Goal: Task Accomplishment & Management: Use online tool/utility

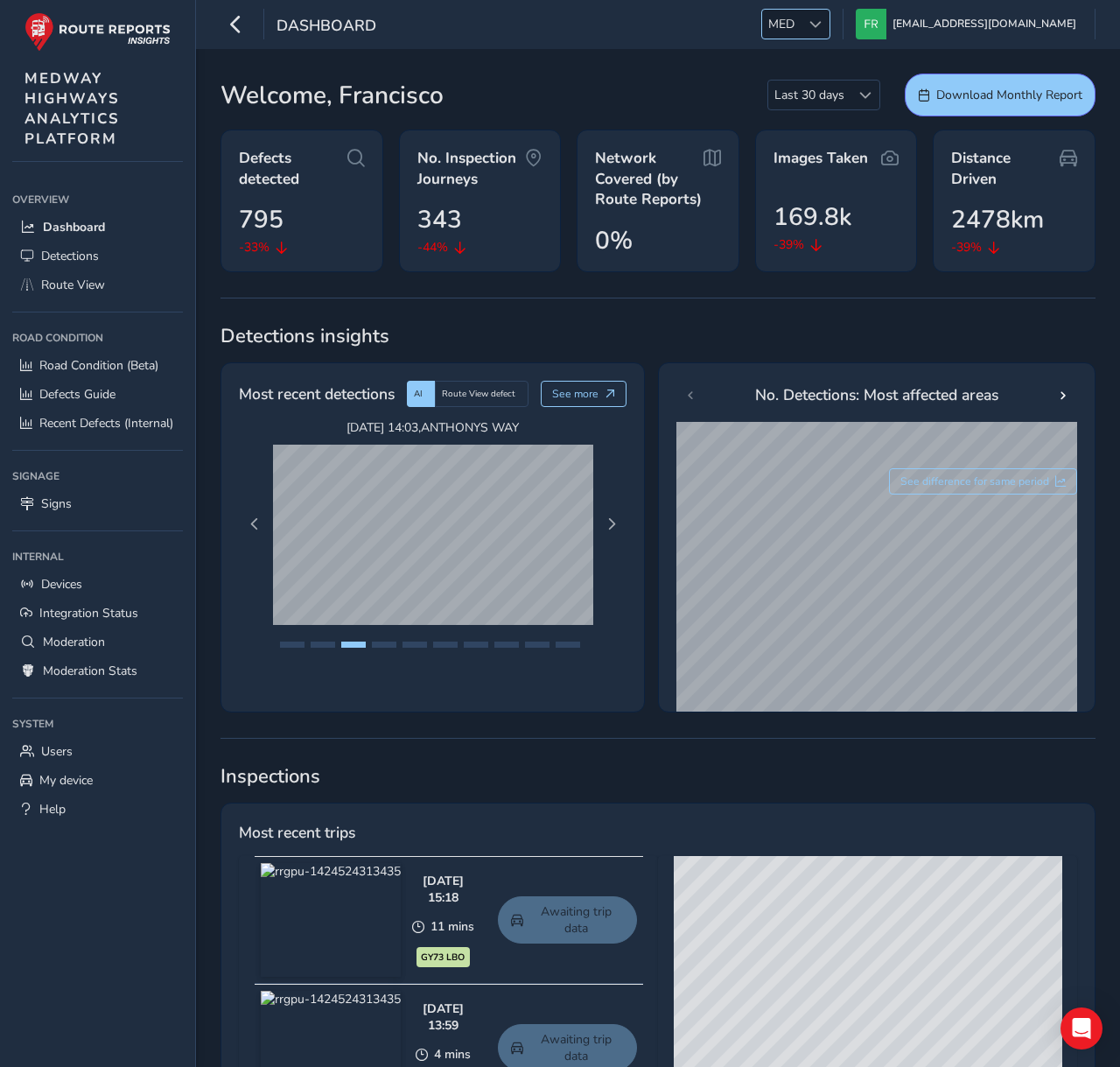
click at [800, 20] on span "MED" at bounding box center [781, 24] width 39 height 29
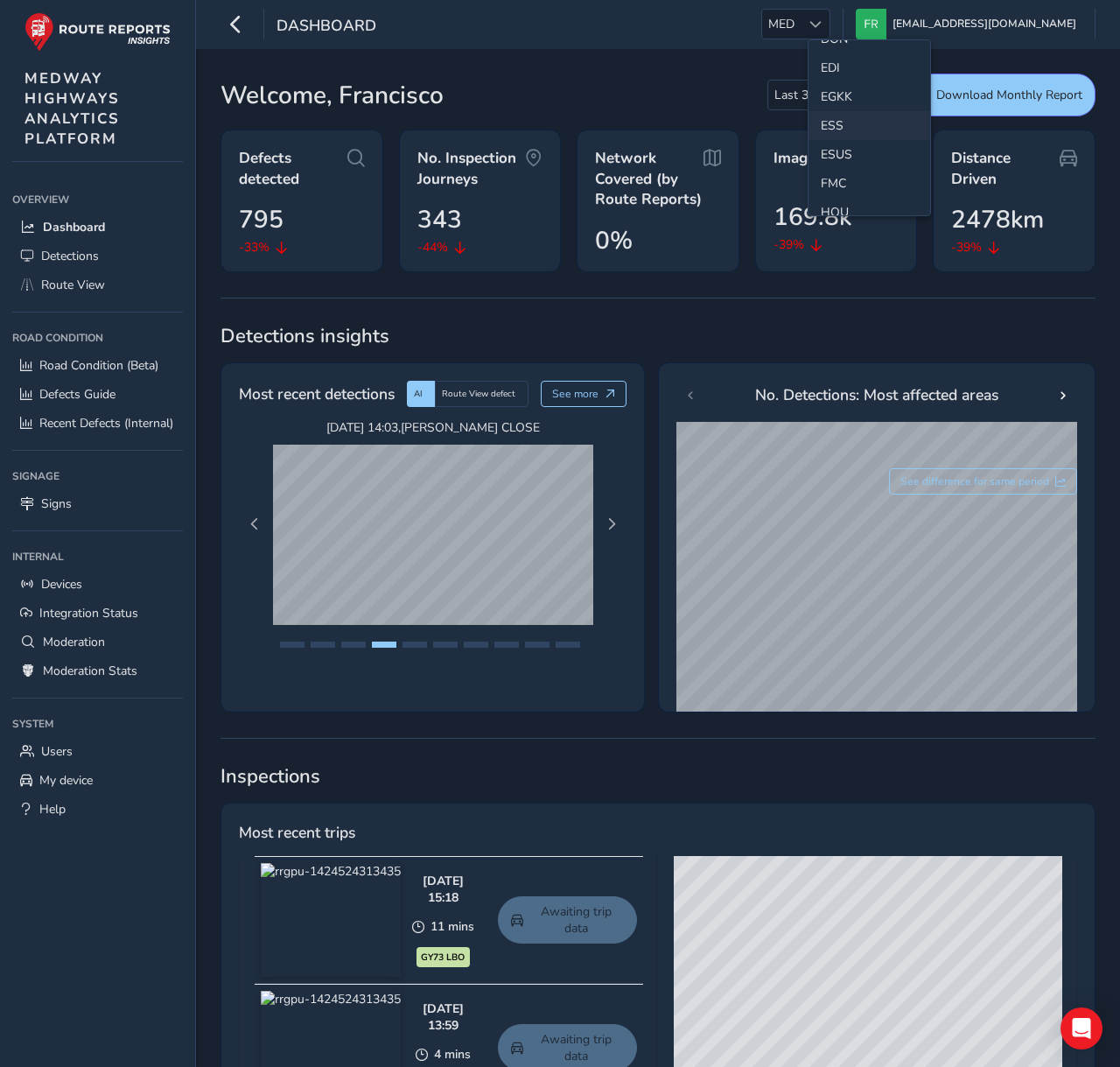
click at [840, 127] on li "ESS" at bounding box center [869, 125] width 122 height 29
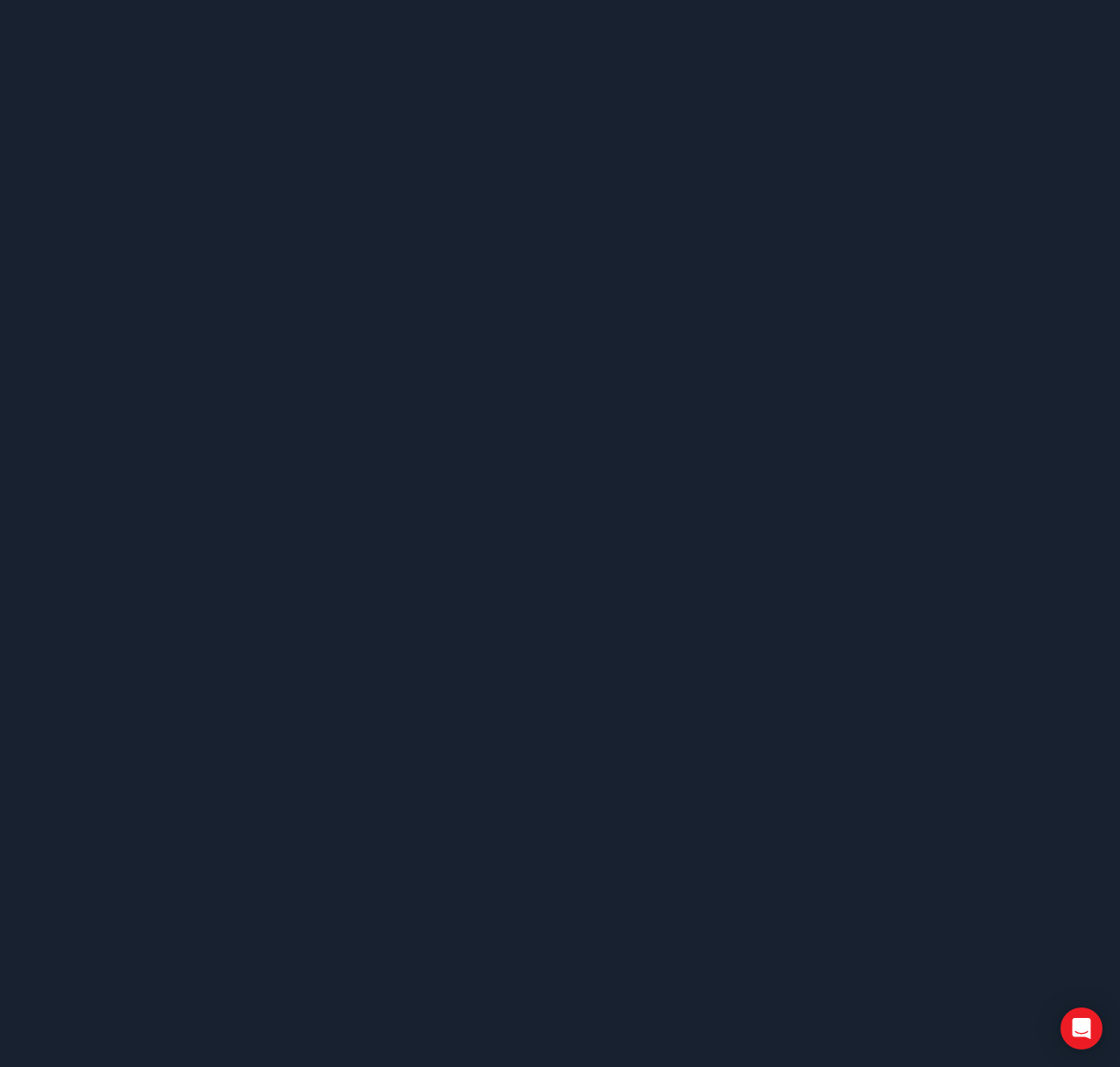
click at [78, 258] on body at bounding box center [560, 533] width 1120 height 1067
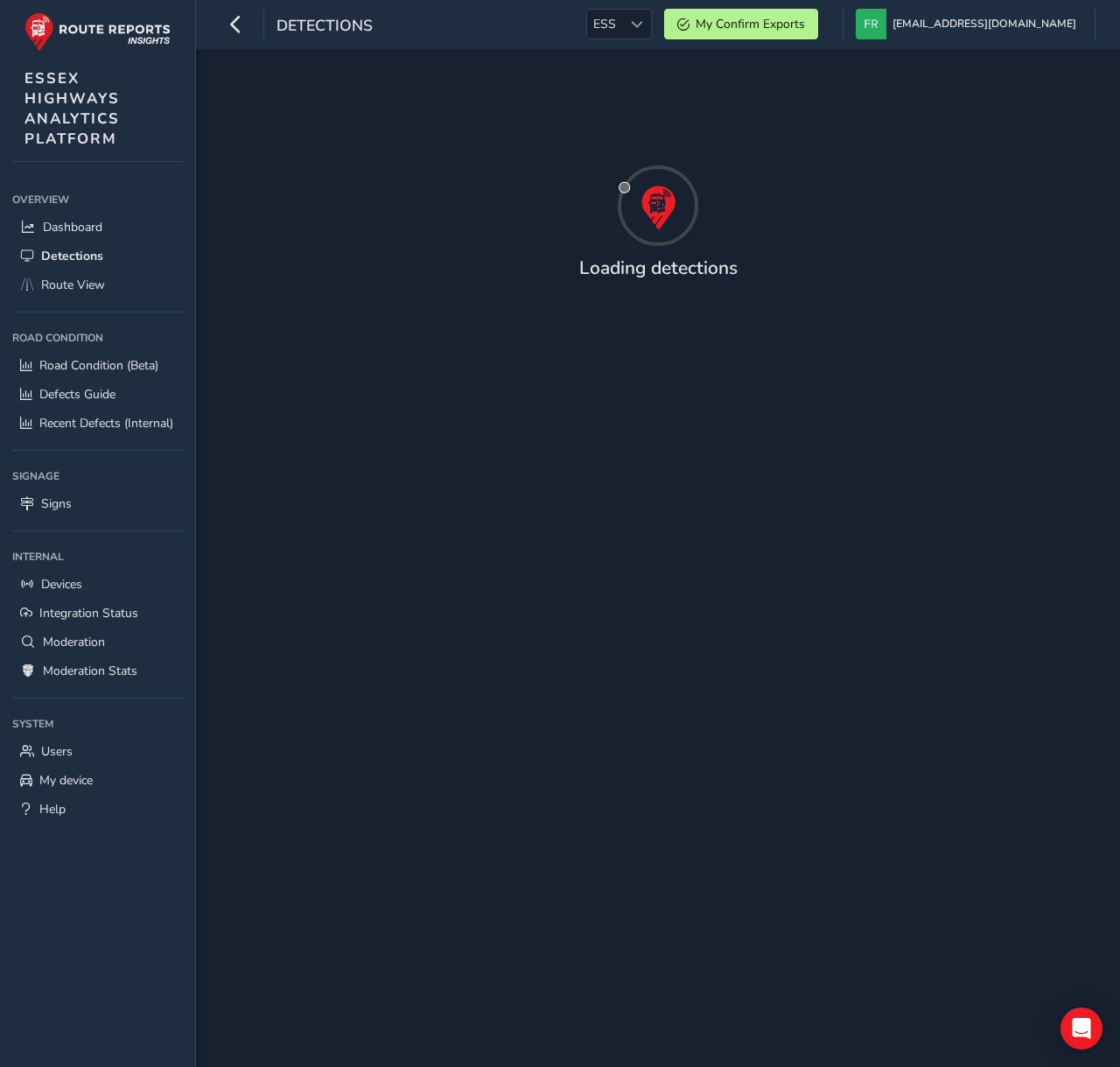
click at [338, 288] on div "Loading detections" at bounding box center [658, 275] width 875 height 34
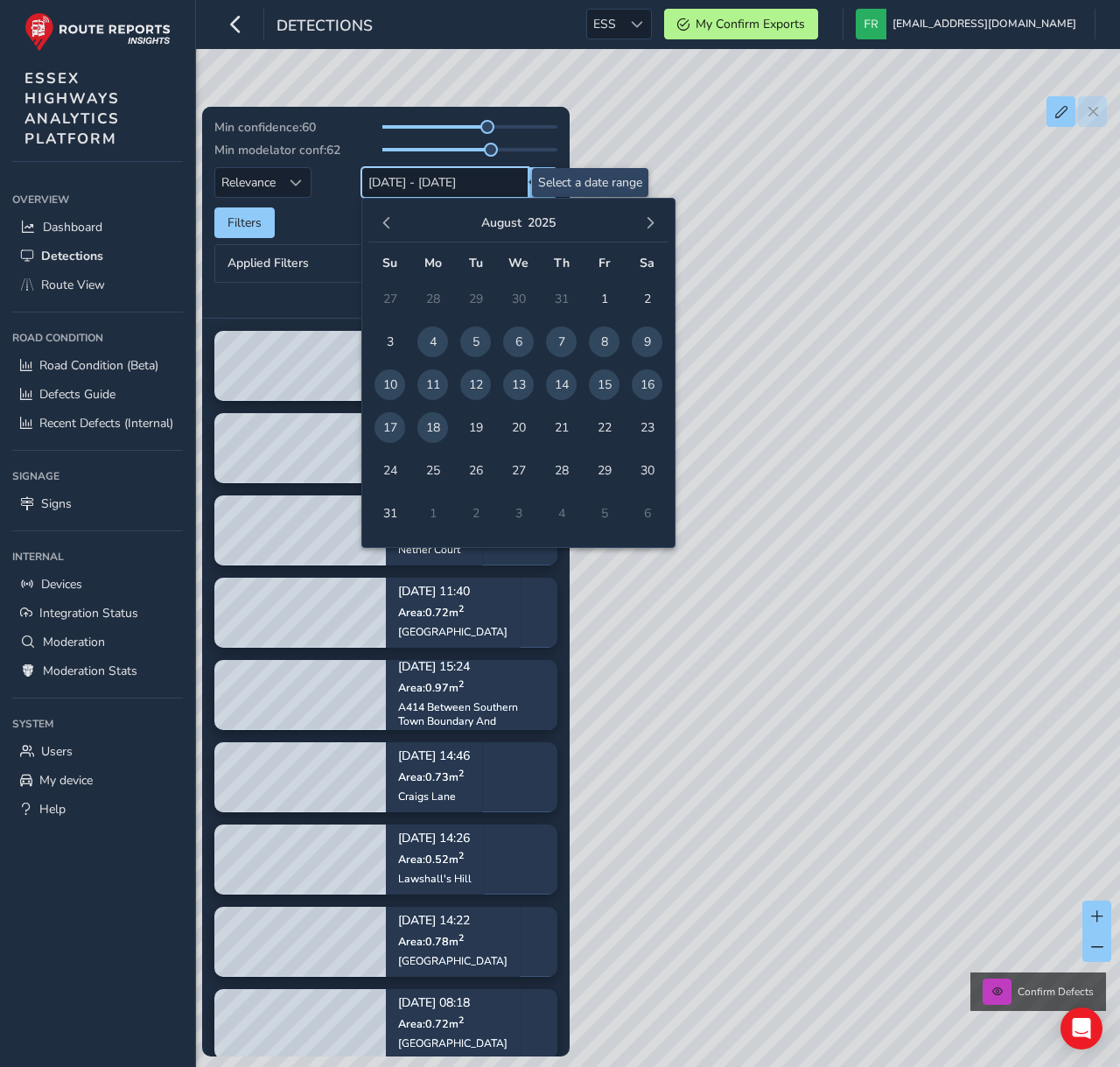
drag, startPoint x: 421, startPoint y: 189, endPoint x: 404, endPoint y: 195, distance: 18.0
click at [420, 189] on input "04/08/2025 - 18/08/2025" at bounding box center [445, 183] width 167 height 31
click at [387, 213] on button "button" at bounding box center [386, 222] width 24 height 24
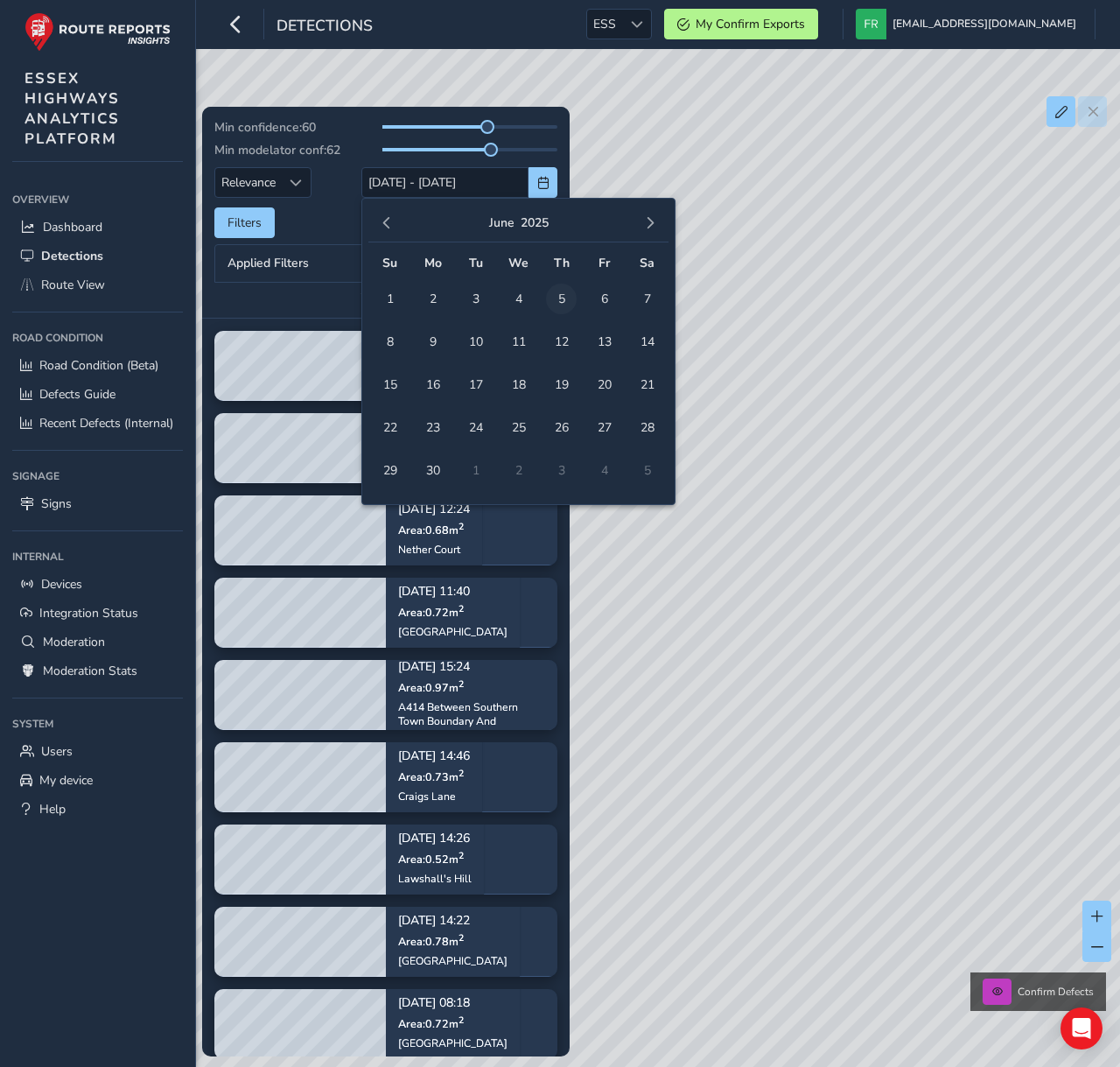
drag, startPoint x: 518, startPoint y: 302, endPoint x: 565, endPoint y: 299, distance: 47.1
click at [518, 302] on span "4" at bounding box center [519, 299] width 31 height 31
type input "04/06/2025"
click at [565, 299] on span "5" at bounding box center [561, 299] width 31 height 31
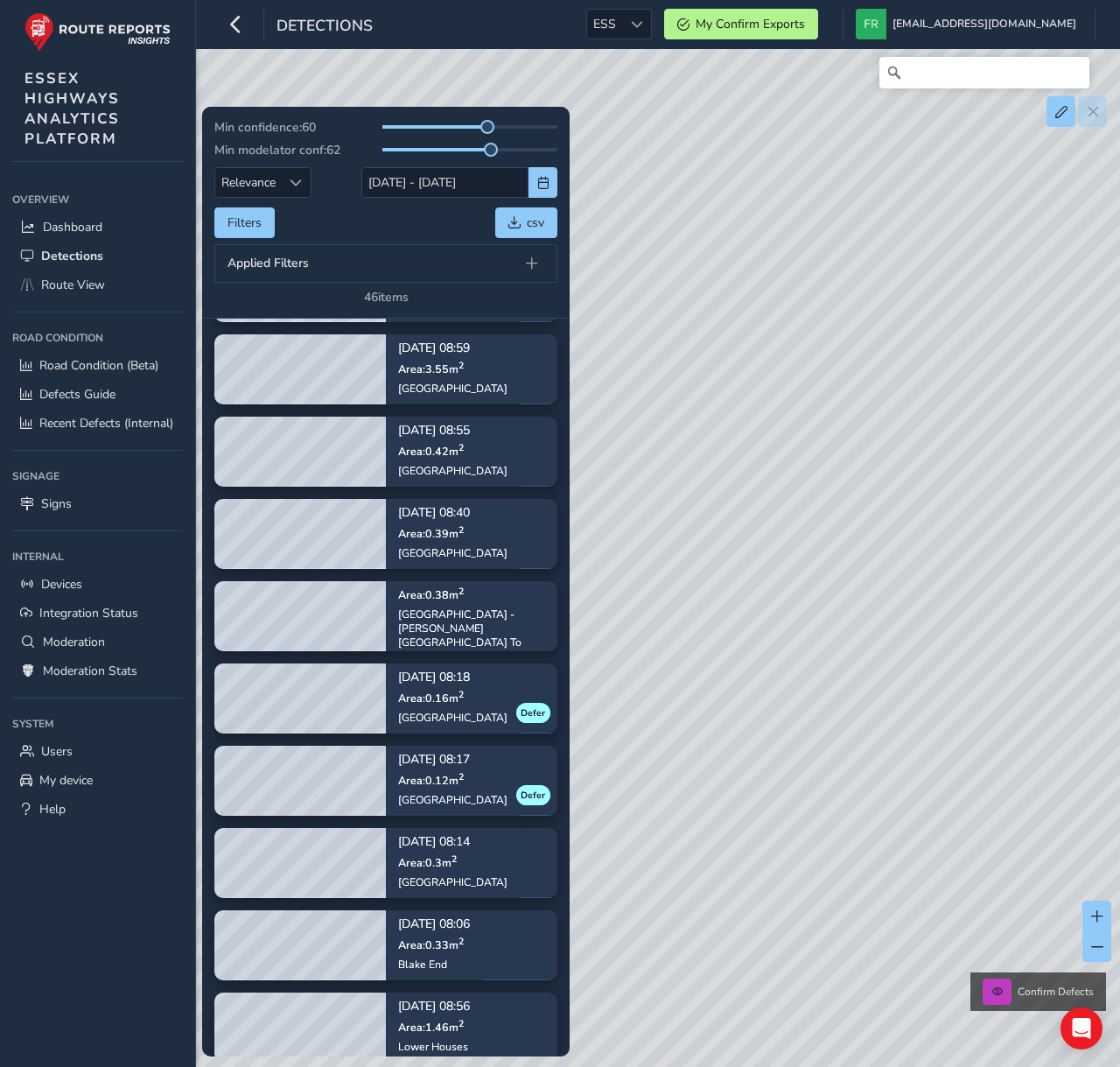
scroll to position [1795, 0]
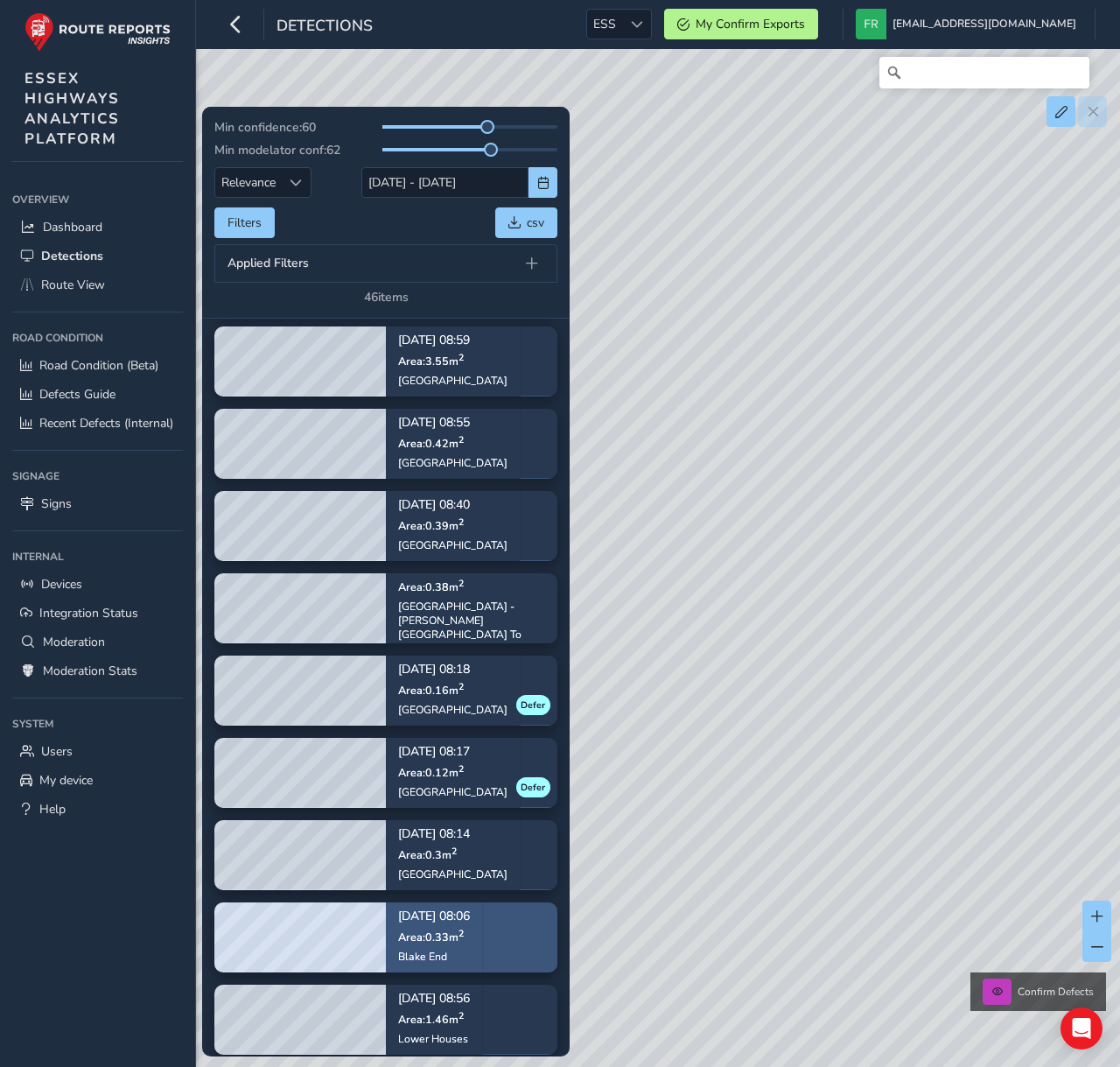
click at [482, 931] on div "Jun 05, 08:06 Area: 0.33 m 2 Blake End" at bounding box center [434, 936] width 96 height 102
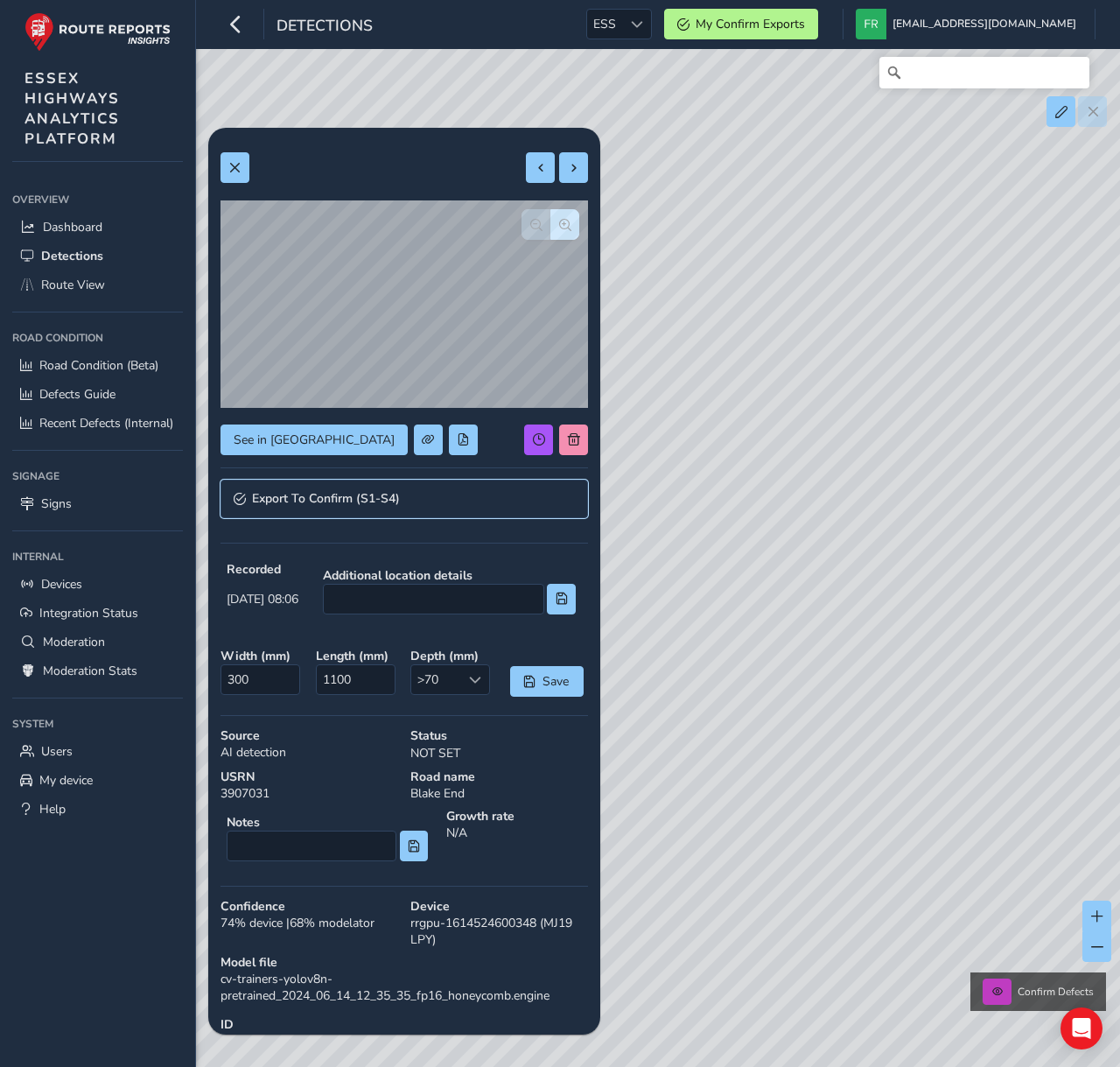
click at [339, 515] on link "Export To Confirm (S1-S4)" at bounding box center [404, 499] width 367 height 39
click at [398, 513] on link "Export To Confirm (S1-S4)" at bounding box center [404, 499] width 367 height 39
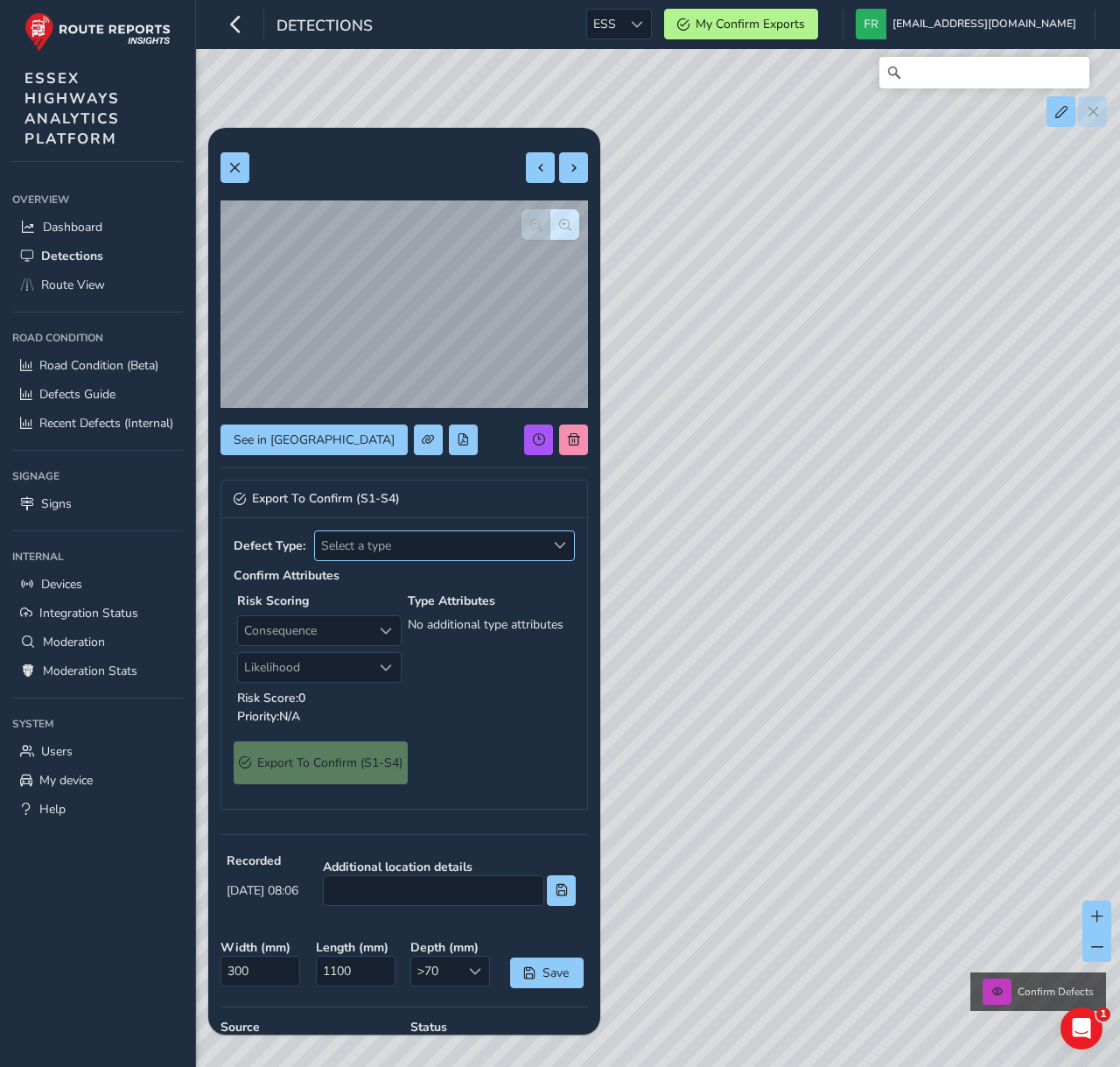
click at [373, 555] on span "Select a type" at bounding box center [430, 546] width 230 height 29
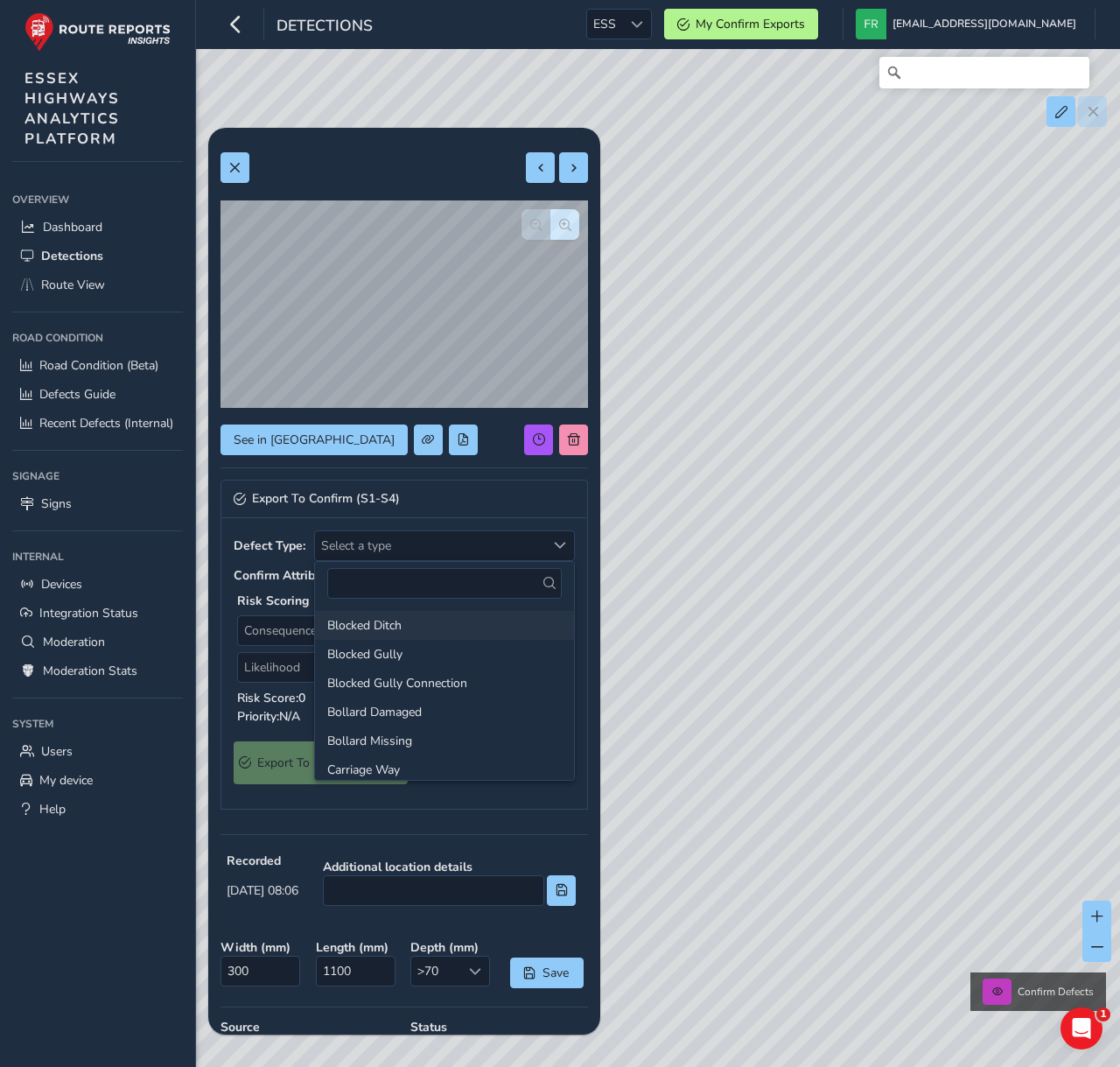
click at [378, 631] on li "Blocked Ditch" at bounding box center [445, 625] width 259 height 29
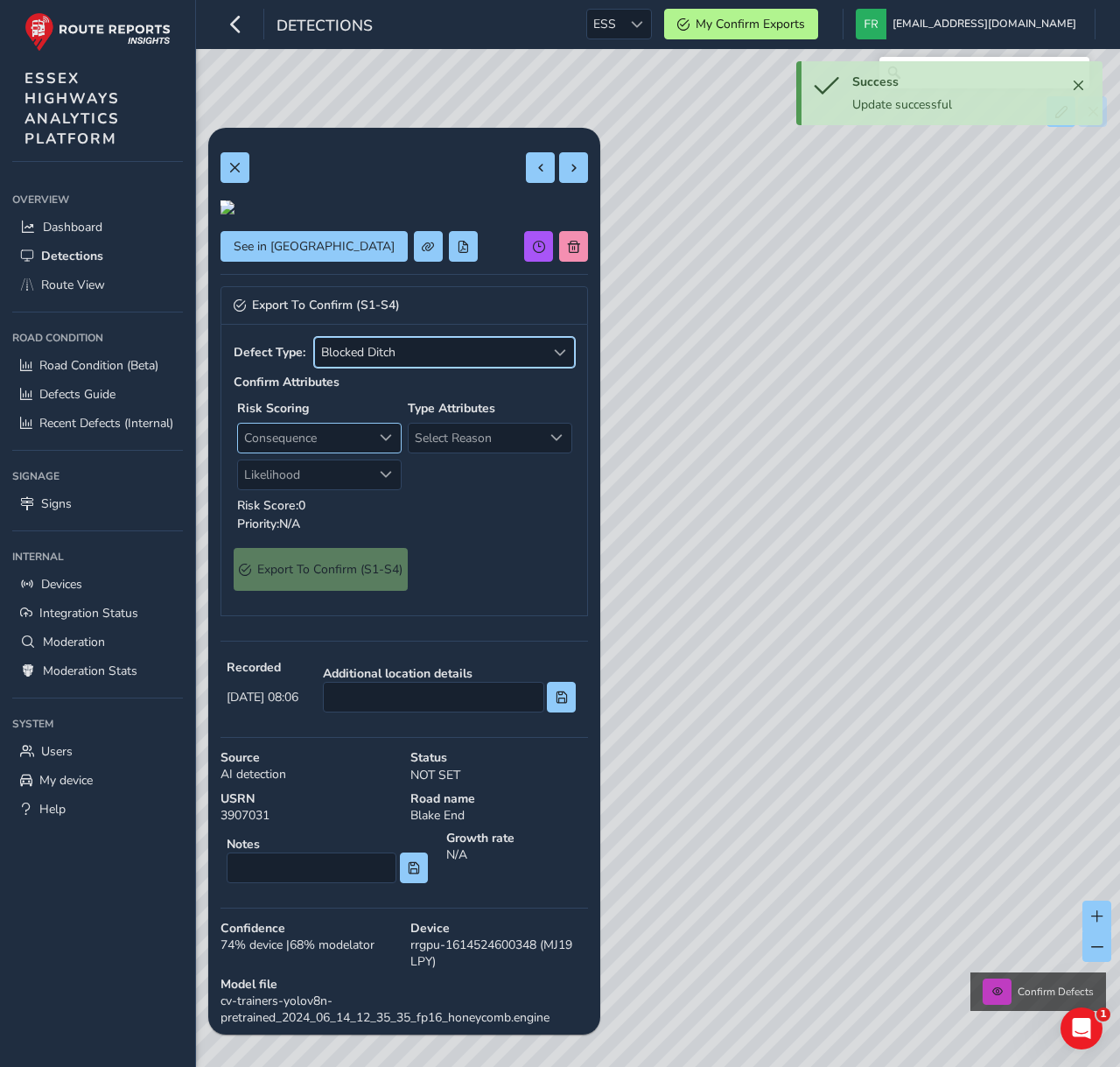
click at [341, 452] on span "Consequence" at bounding box center [304, 438] width 134 height 29
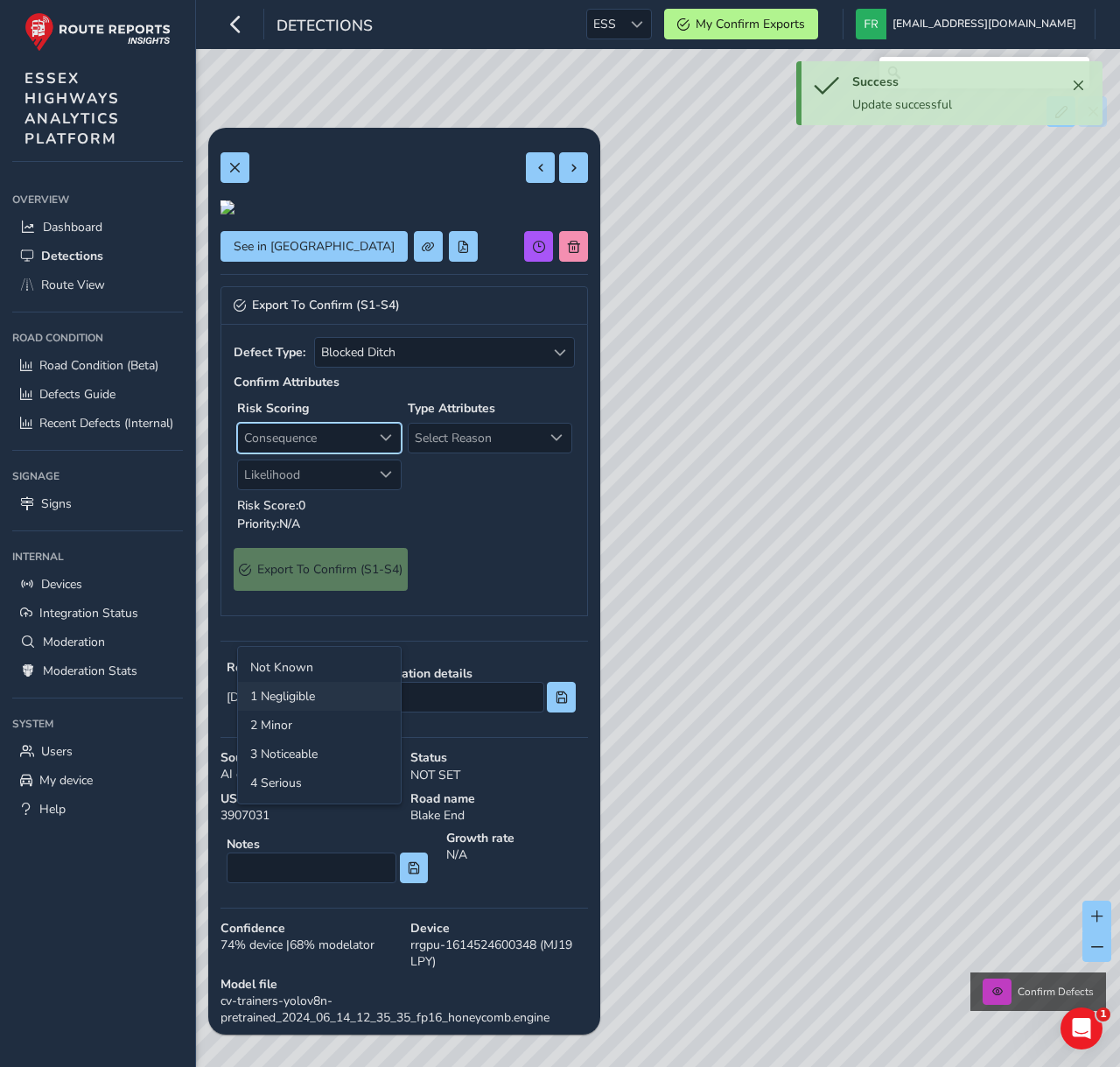
click at [337, 698] on li "1 Negligible" at bounding box center [319, 696] width 163 height 29
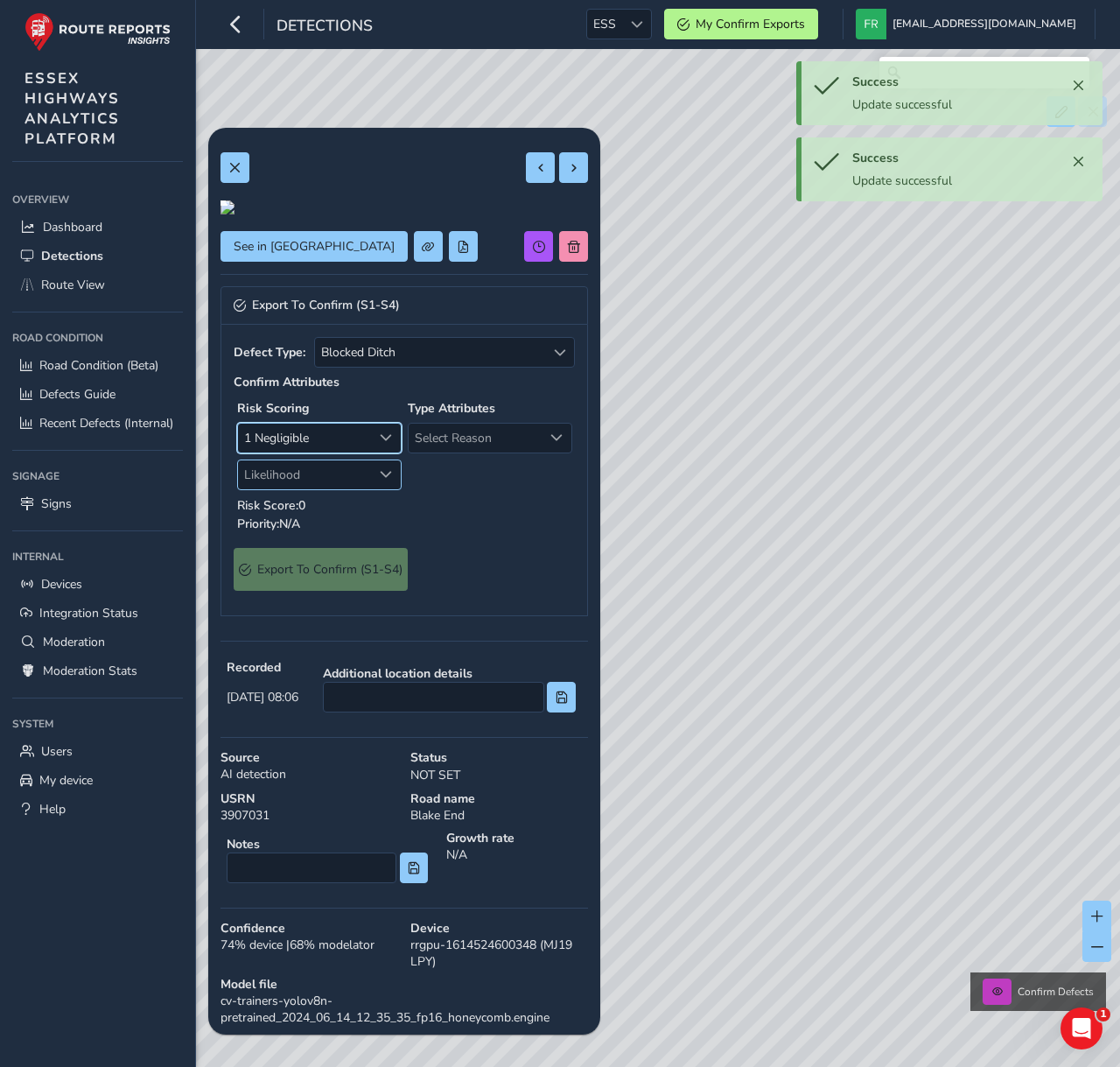
click at [334, 489] on span "Likelihood" at bounding box center [304, 475] width 134 height 29
click at [339, 720] on li "1 Very low" at bounding box center [319, 733] width 163 height 29
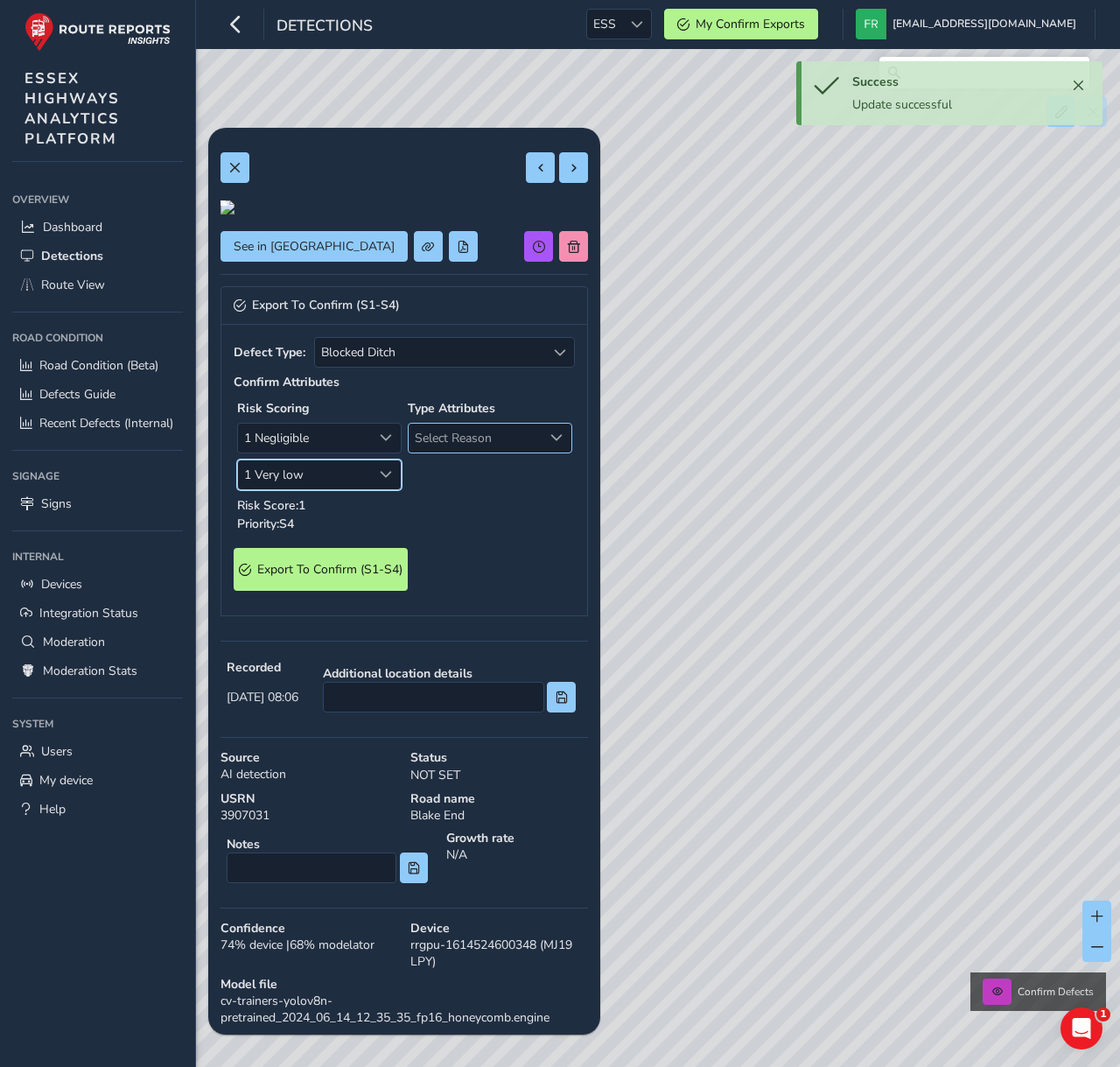
click at [493, 452] on span "Select Reason" at bounding box center [475, 438] width 134 height 29
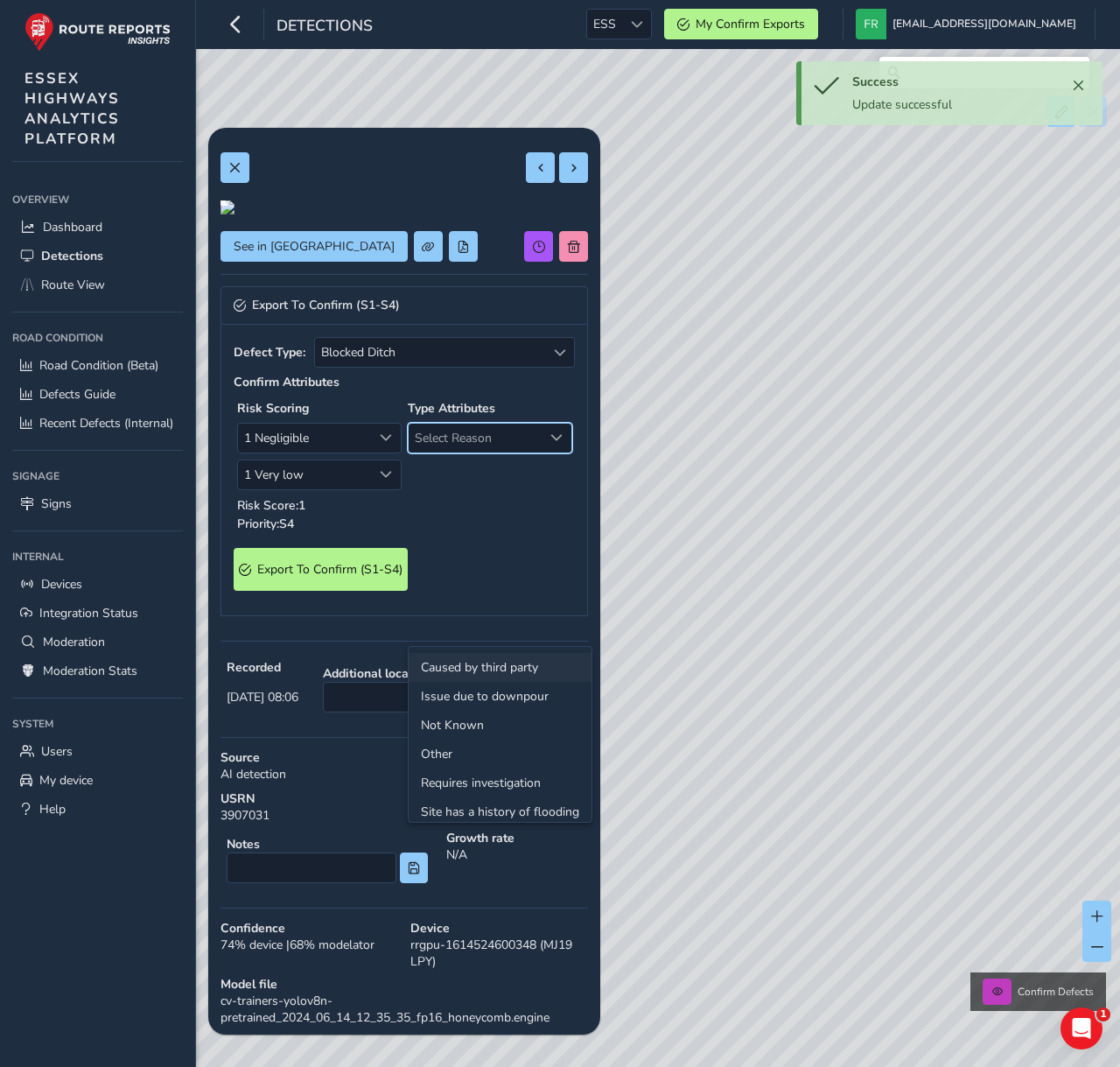
click at [494, 667] on li "Caused by third party" at bounding box center [500, 667] width 183 height 29
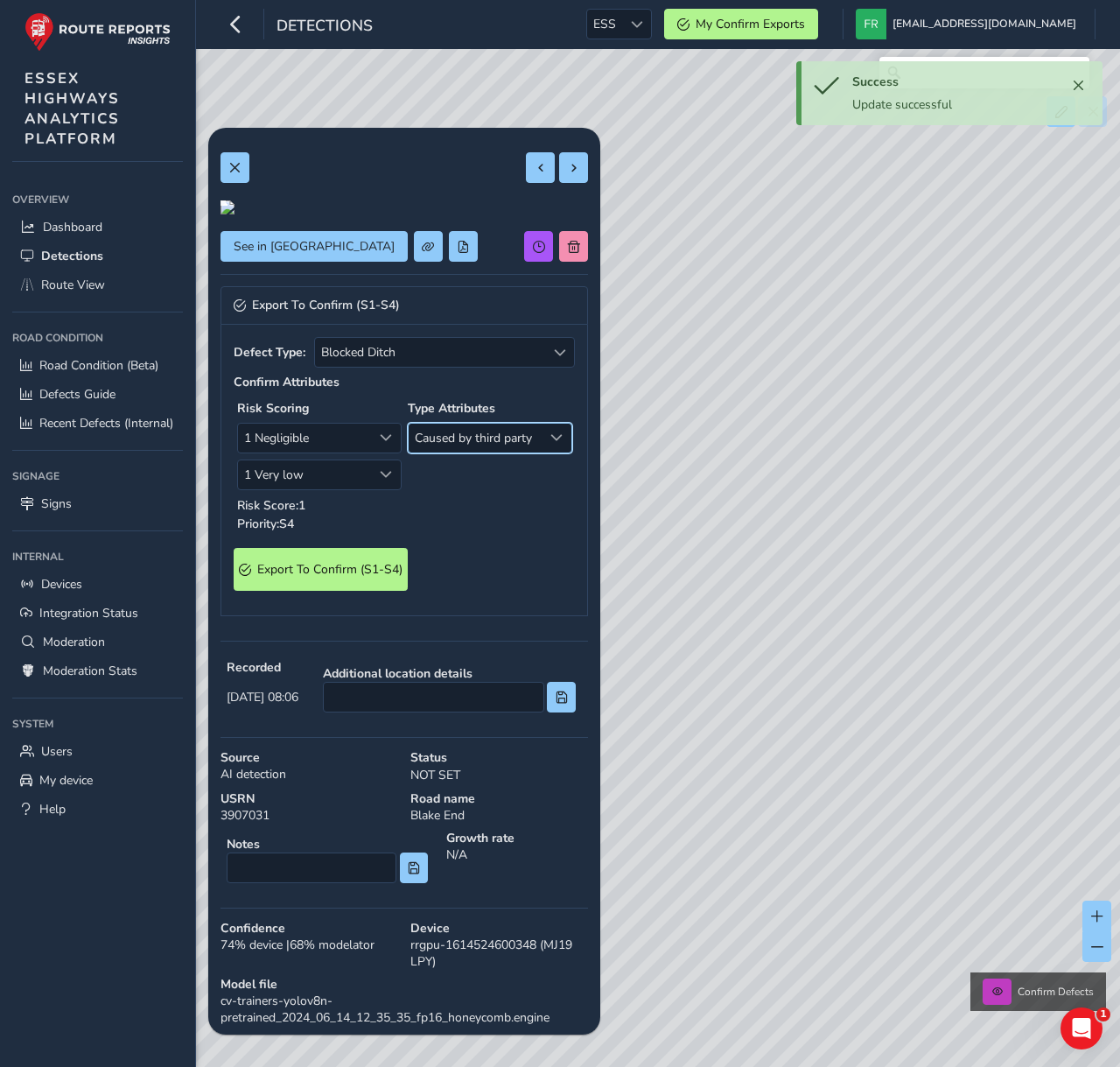
scroll to position [312, 0]
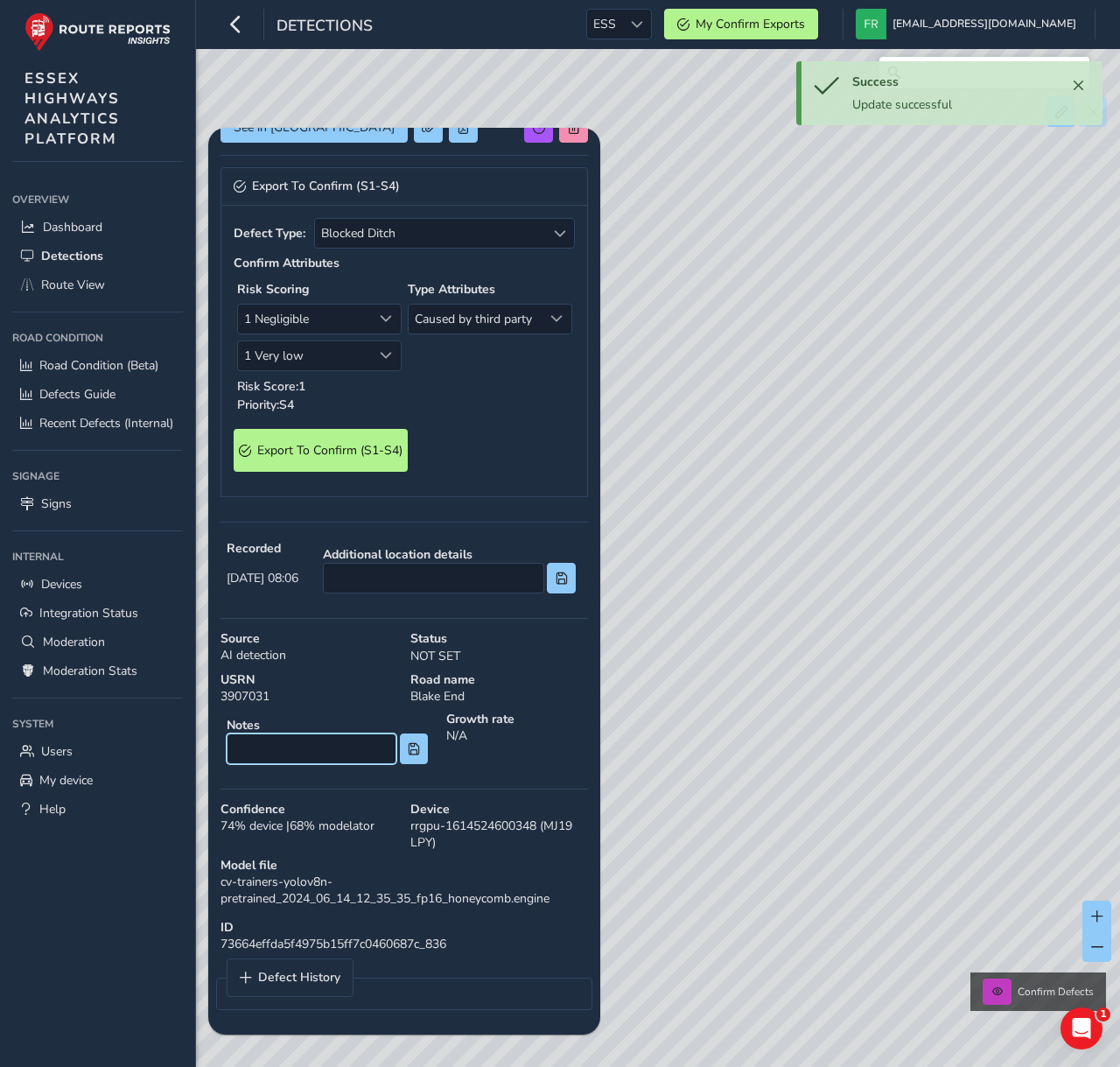
click at [312, 746] on input at bounding box center [312, 748] width 170 height 31
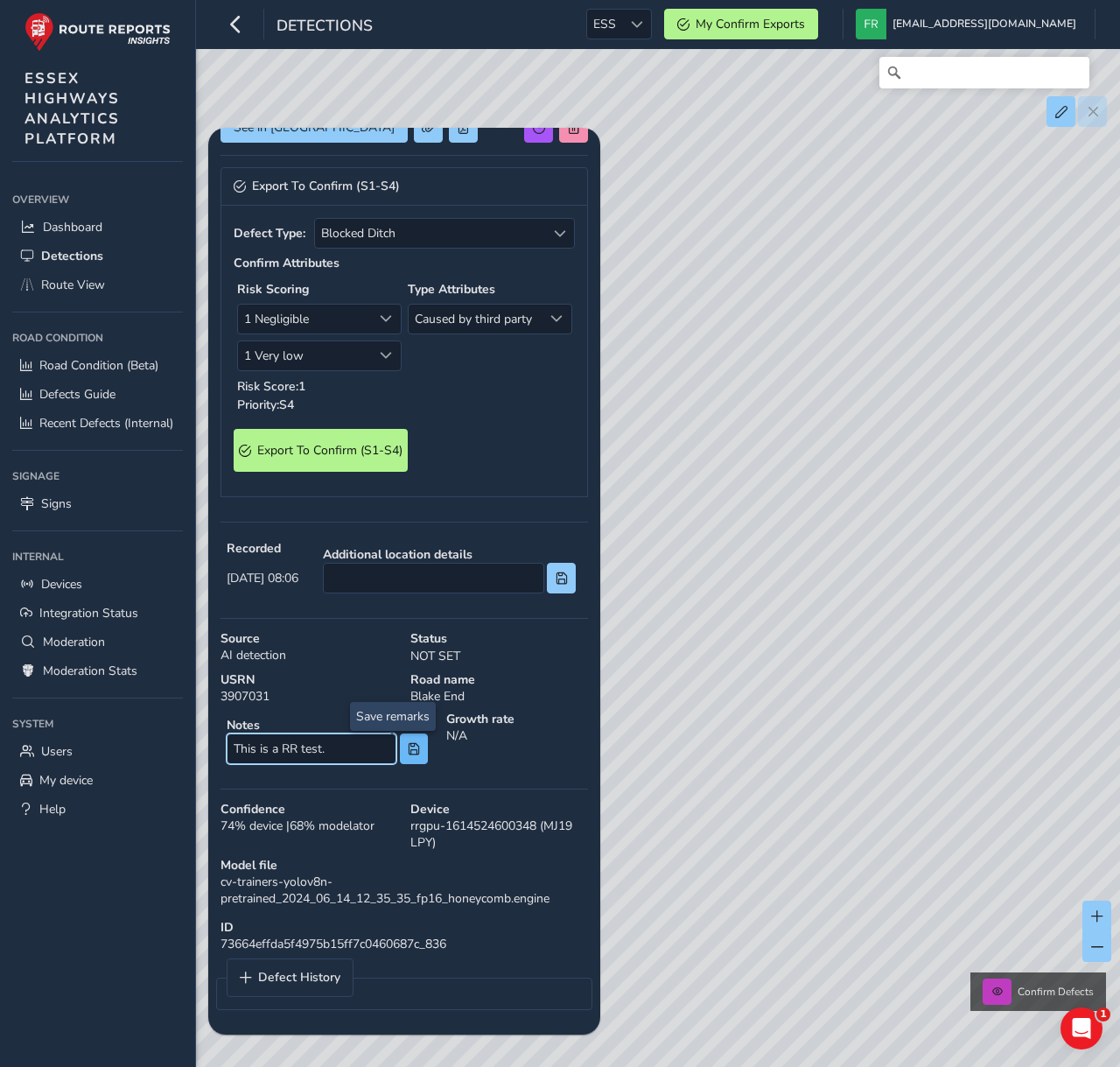
type input "This is a RR test."
click at [408, 755] on span at bounding box center [414, 749] width 13 height 13
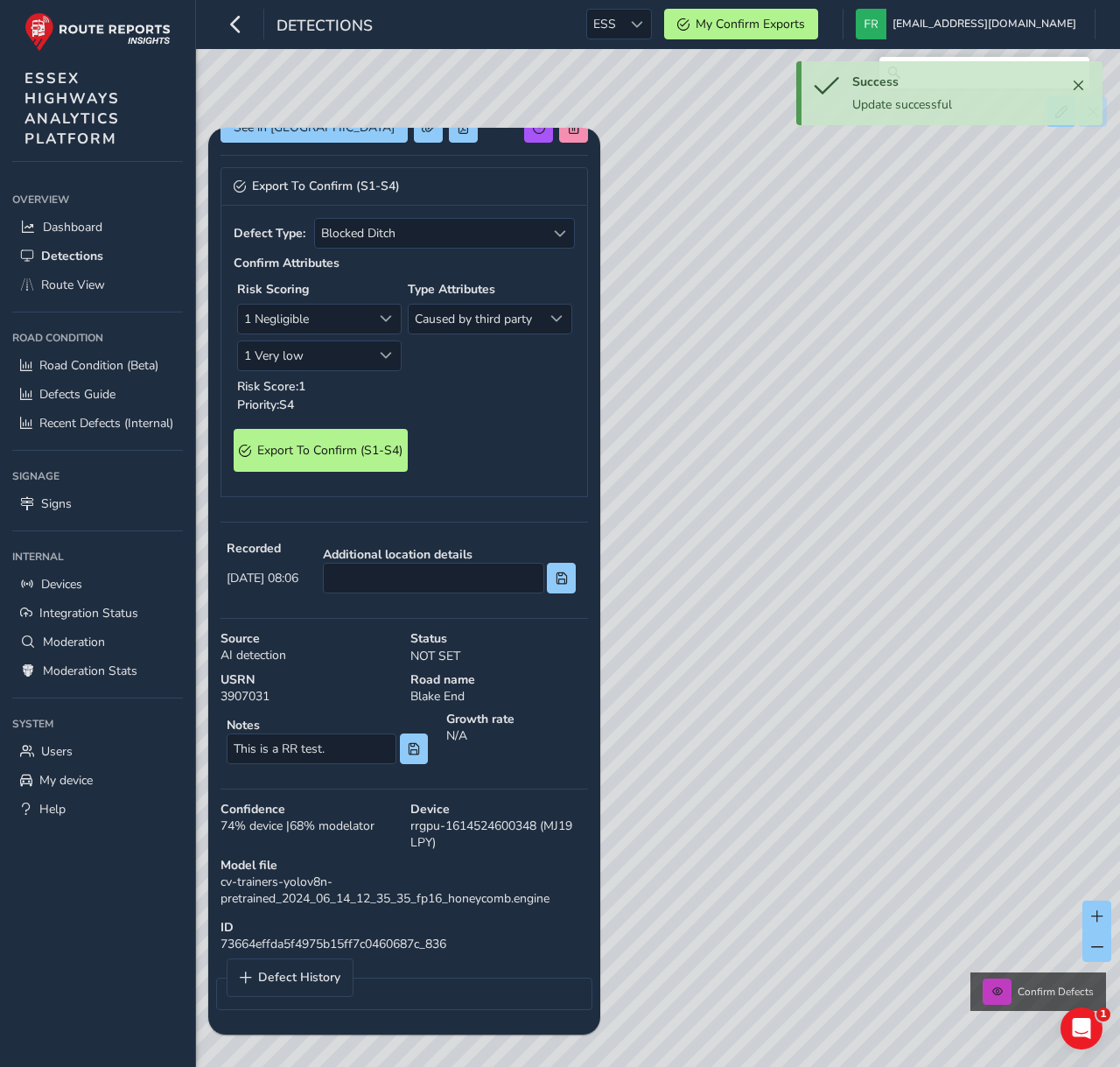
click at [468, 425] on div "Defect Type: Blocked Ditch Blocked Ditch Confirm Attributes Risk Scoring 1 Negl…" at bounding box center [404, 351] width 367 height 292
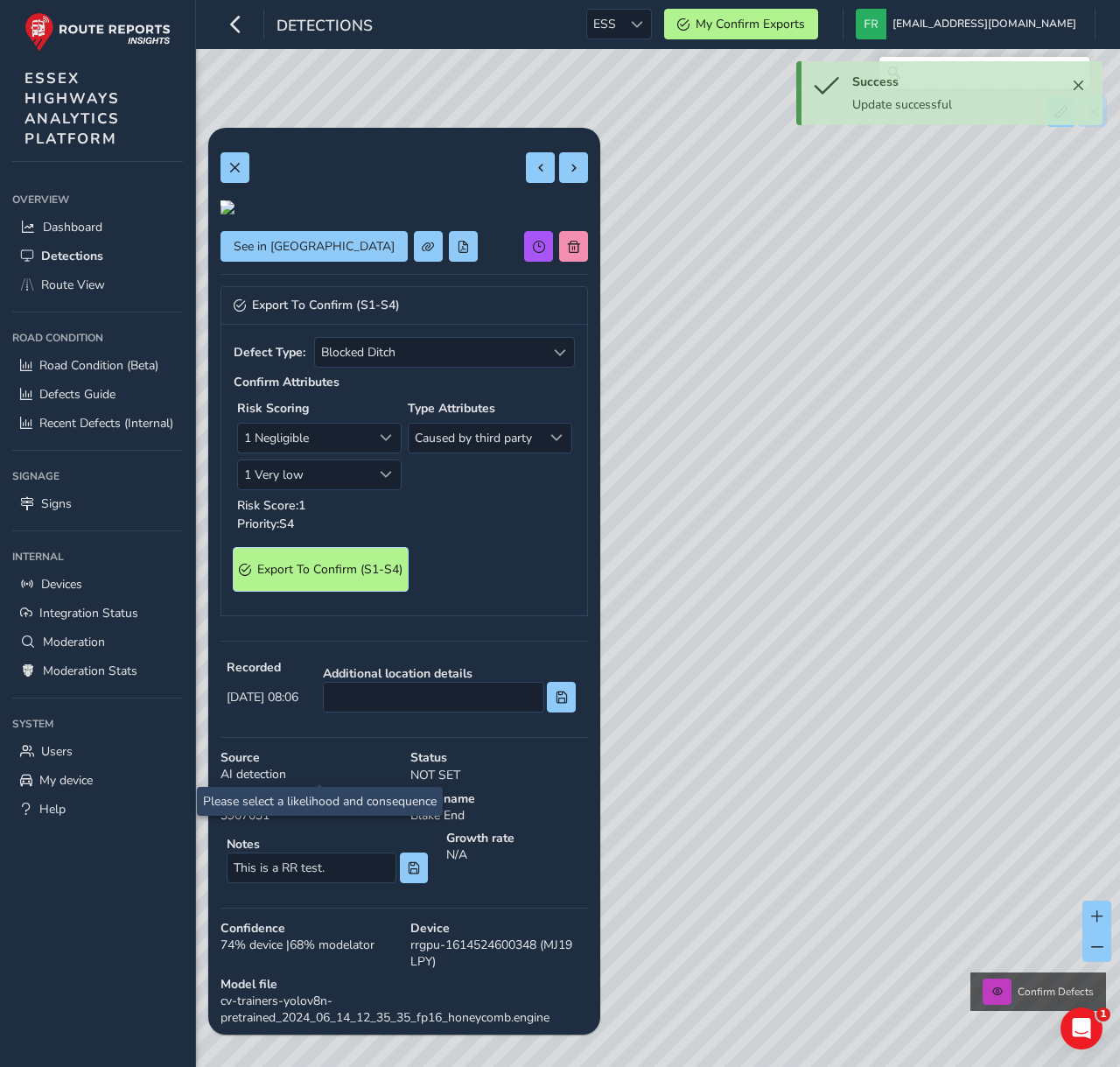
click at [294, 577] on span "Export To Confirm (S1-S4)" at bounding box center [330, 569] width 145 height 16
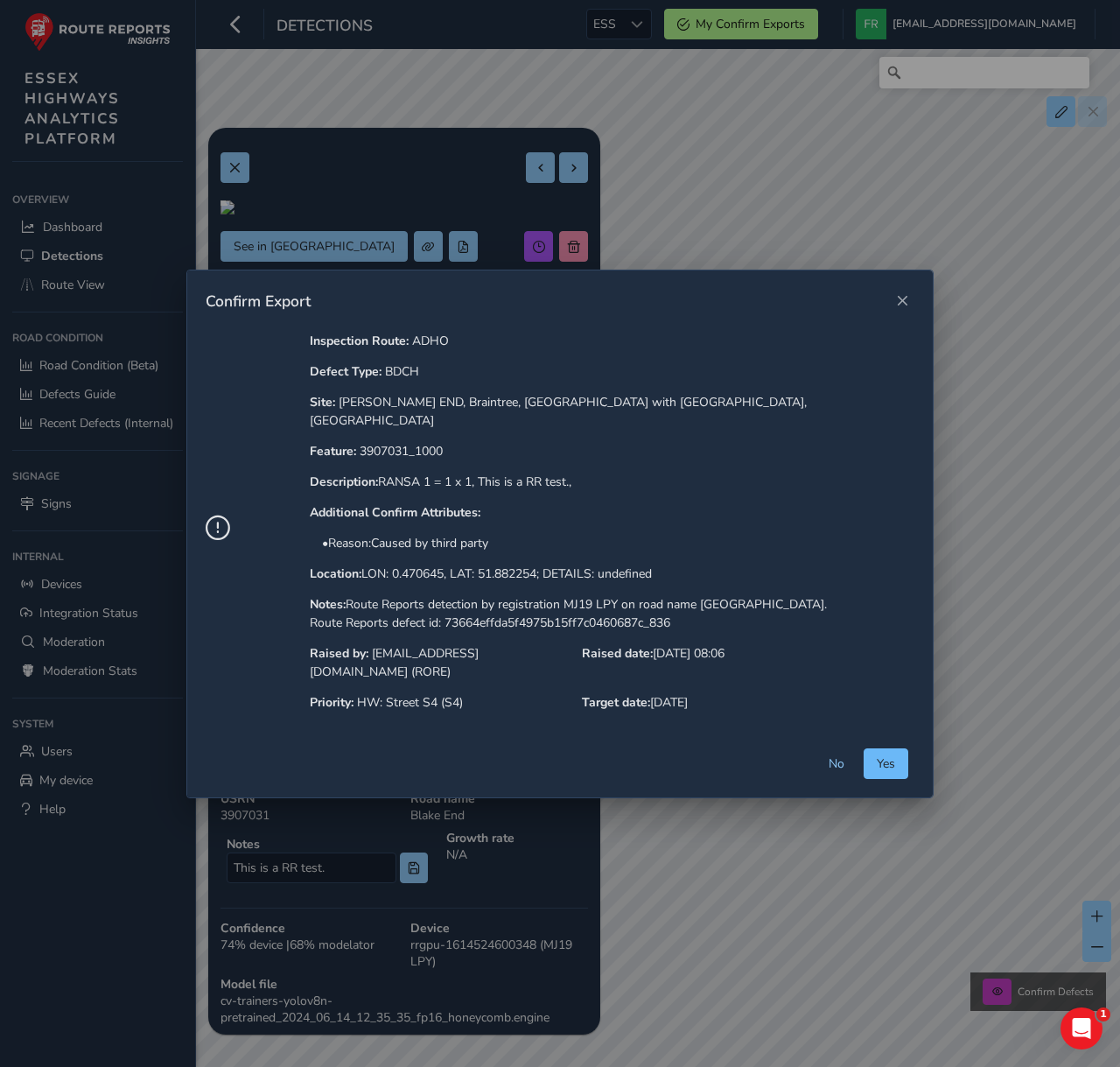
click at [890, 753] on button "Yes" at bounding box center [886, 764] width 45 height 31
